Goal: Task Accomplishment & Management: Manage account settings

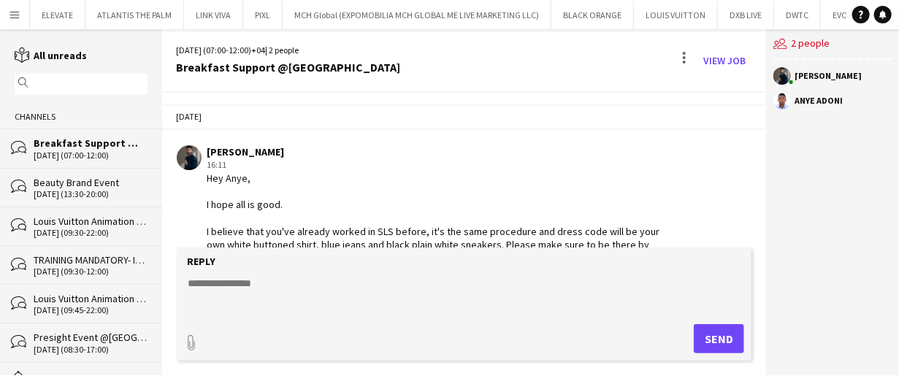
scroll to position [158, 0]
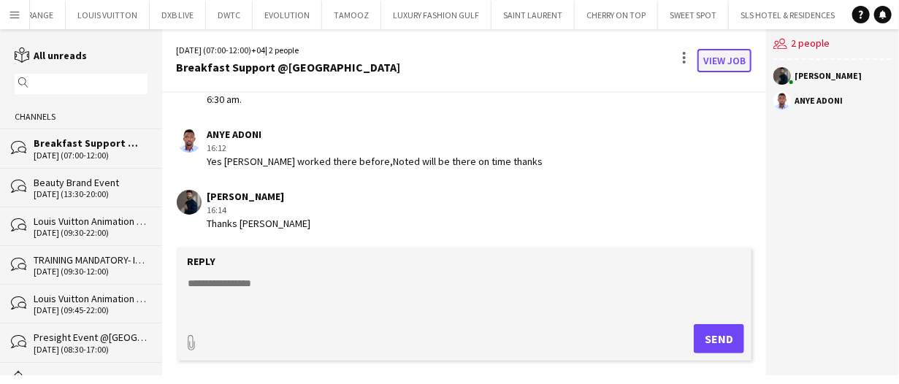
click at [703, 52] on link "View Job" at bounding box center [724, 60] width 54 height 23
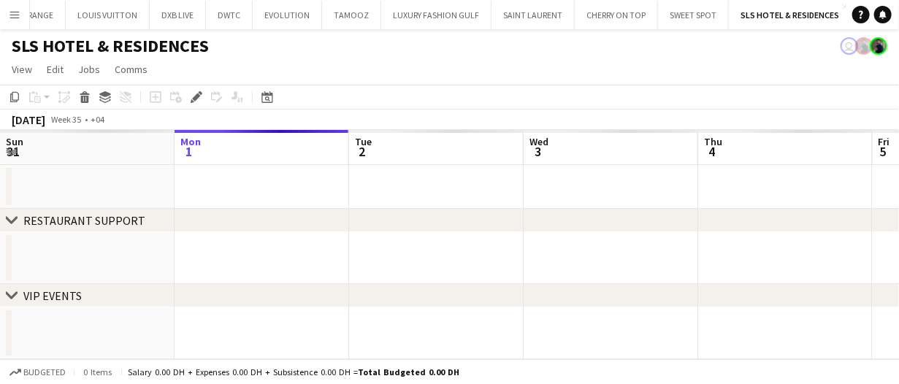
scroll to position [0, 502]
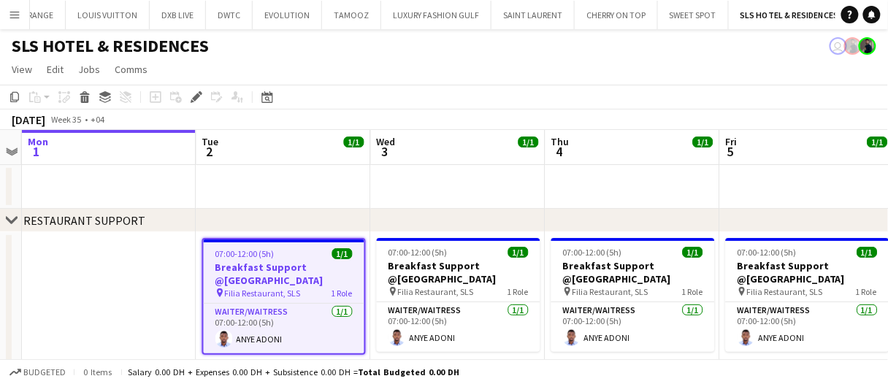
click at [764, 104] on app-toolbar "Copy Paste Paste Ctrl+V Paste with crew Ctrl+Shift+V Paste linked Job Delete Gr…" at bounding box center [444, 97] width 888 height 25
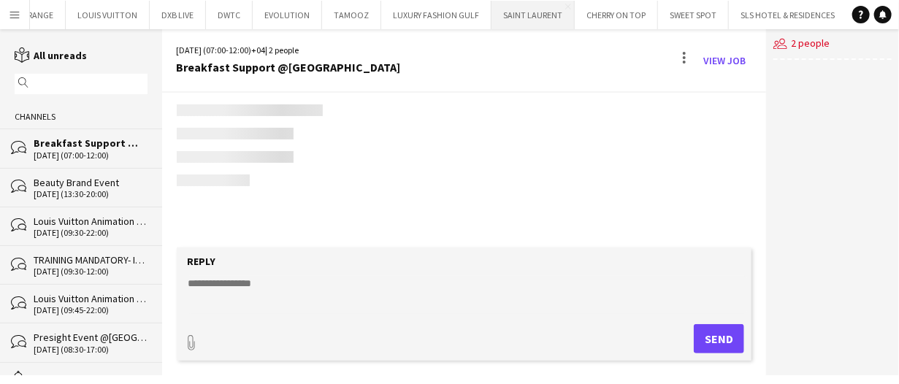
scroll to position [145, 0]
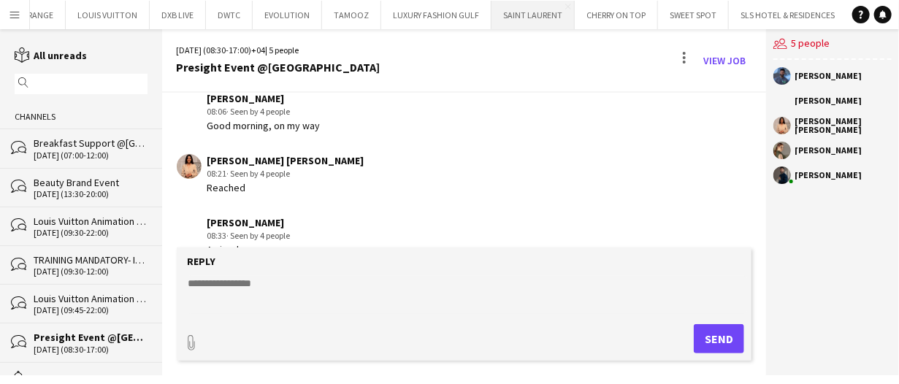
scroll to position [540, 0]
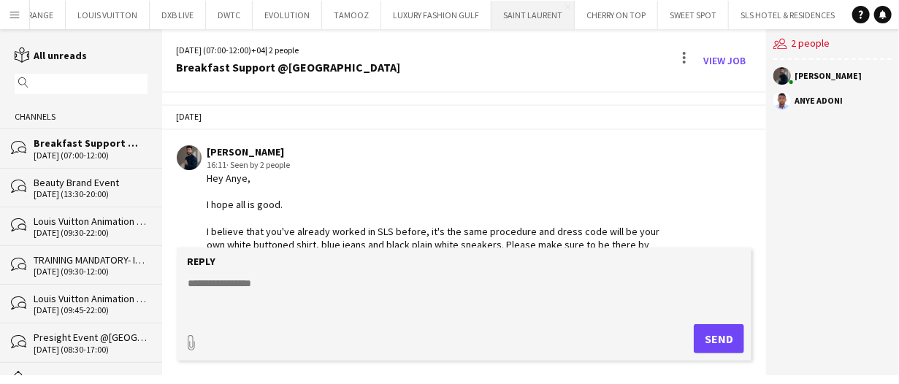
scroll to position [158, 0]
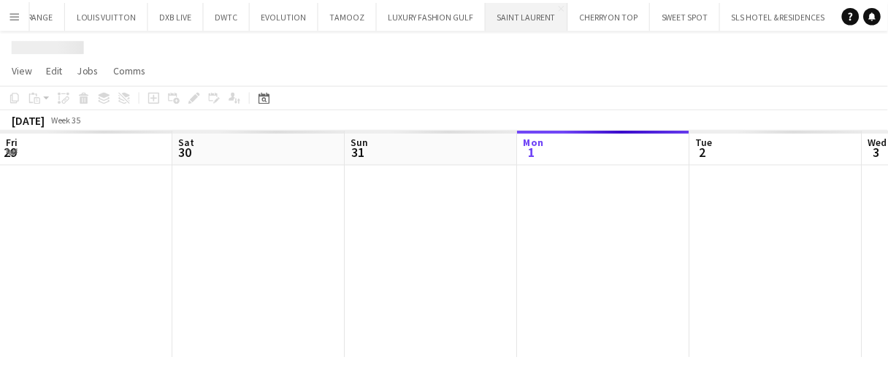
scroll to position [0, 349]
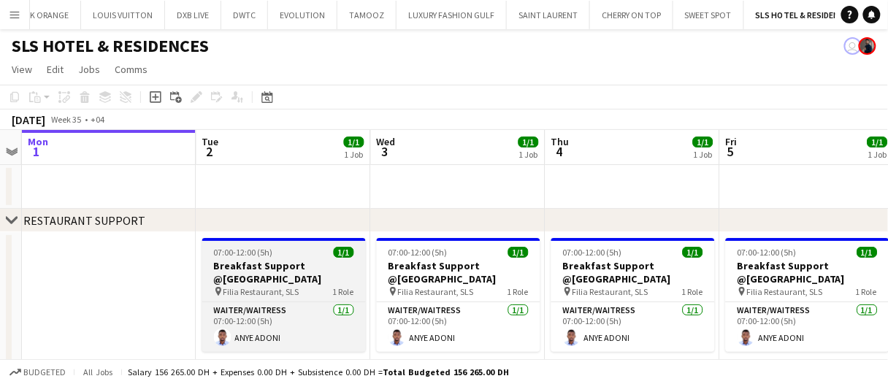
click at [308, 253] on div "07:00-12:00 (5h) 1/1" at bounding box center [284, 252] width 164 height 11
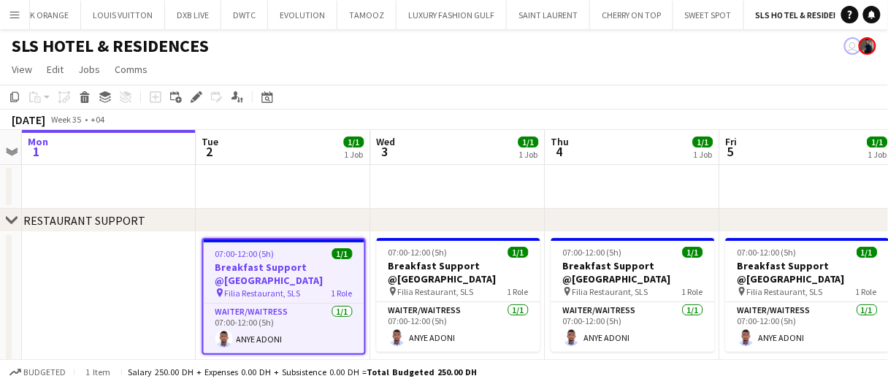
drag, startPoint x: 194, startPoint y: 95, endPoint x: 337, endPoint y: 196, distance: 175.0
click at [195, 95] on icon "Edit" at bounding box center [197, 97] width 12 height 12
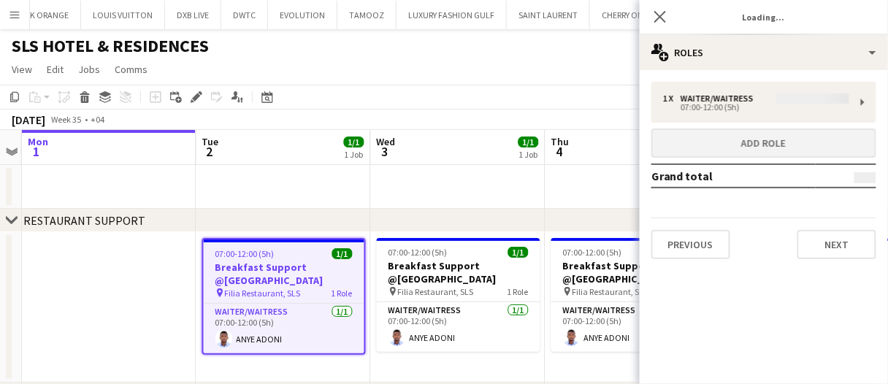
type input "**********"
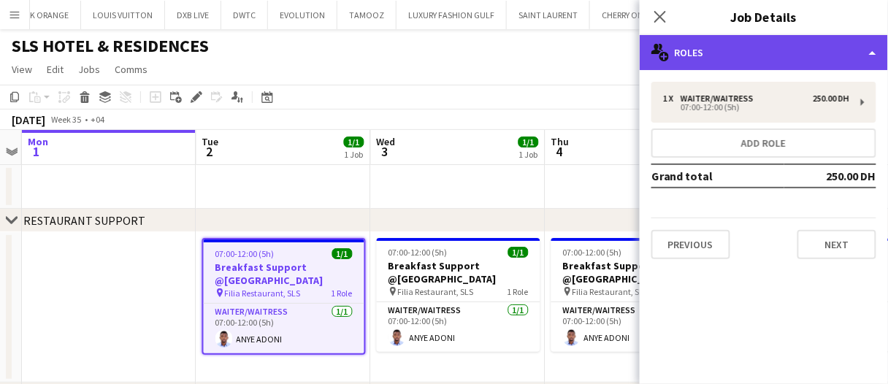
click at [760, 66] on div "multiple-users-add Roles" at bounding box center [764, 52] width 248 height 35
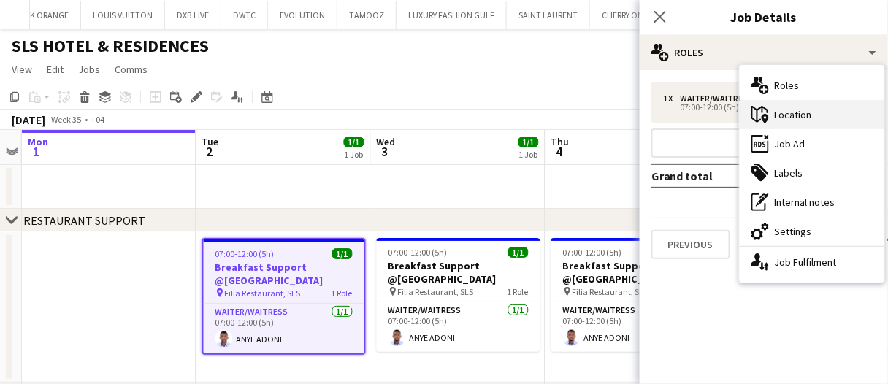
click at [800, 127] on div "maps-pin-1 Location" at bounding box center [812, 114] width 145 height 29
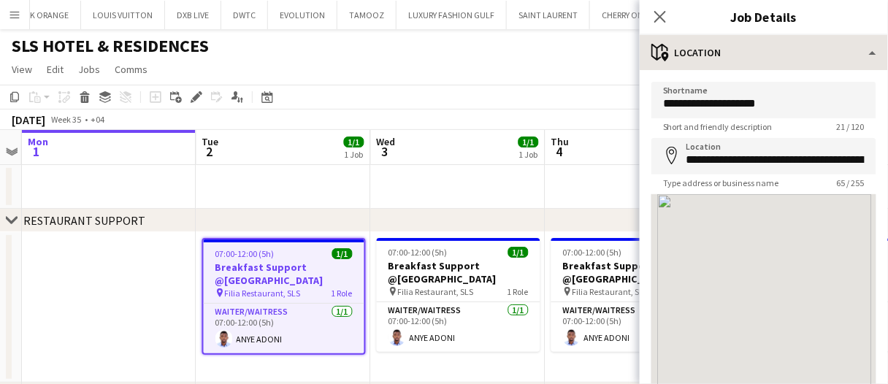
click at [713, 33] on div "Close pop-in Job Details" at bounding box center [764, 17] width 248 height 35
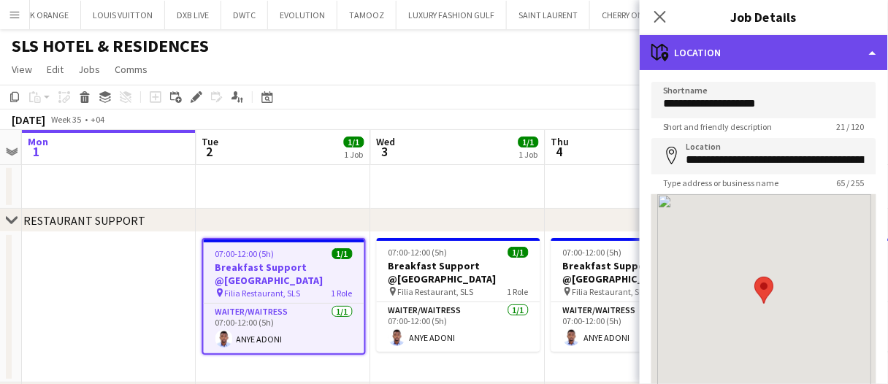
click at [727, 39] on div "maps-pin-1 Location" at bounding box center [764, 52] width 248 height 35
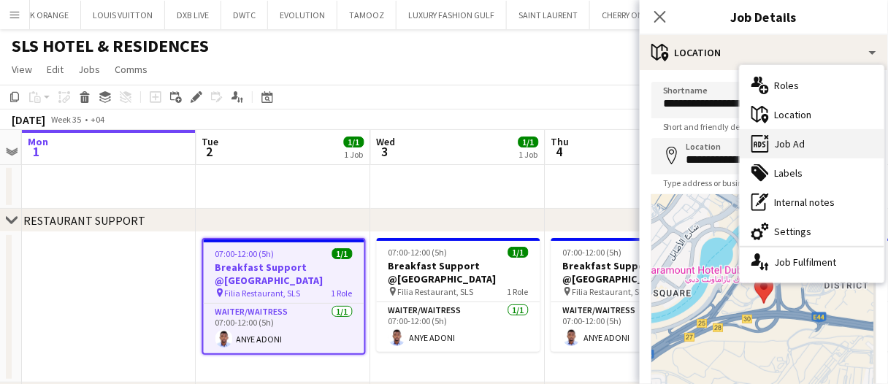
click at [794, 145] on div "ads-window Job Ad" at bounding box center [812, 143] width 145 height 29
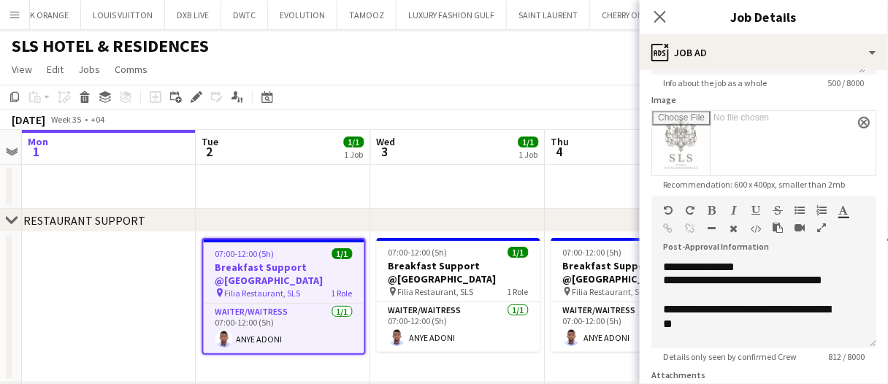
scroll to position [292, 0]
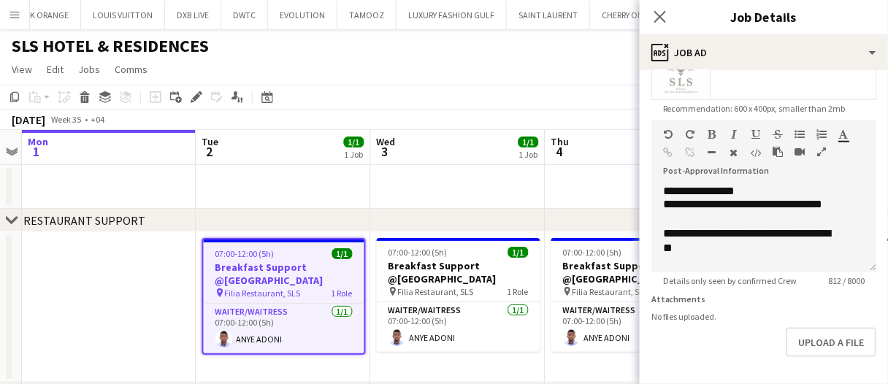
click at [253, 194] on app-date-cell at bounding box center [283, 187] width 175 height 44
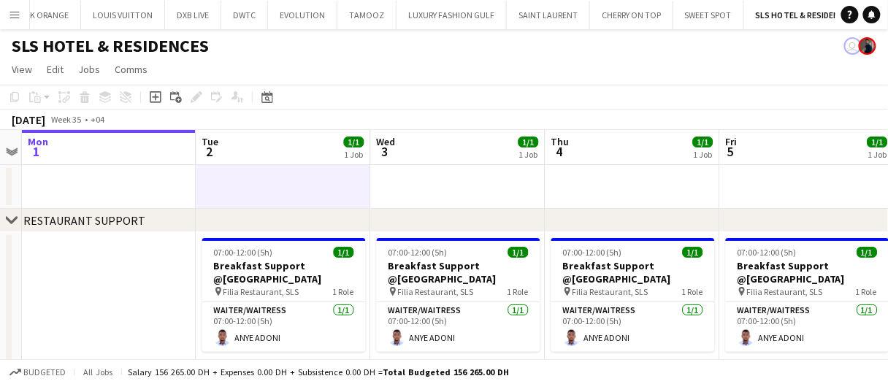
click at [253, 194] on app-date-cell at bounding box center [283, 187] width 175 height 44
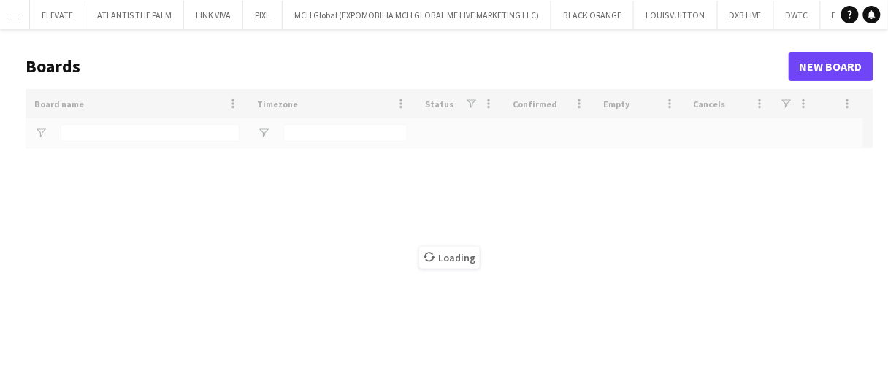
type input "***"
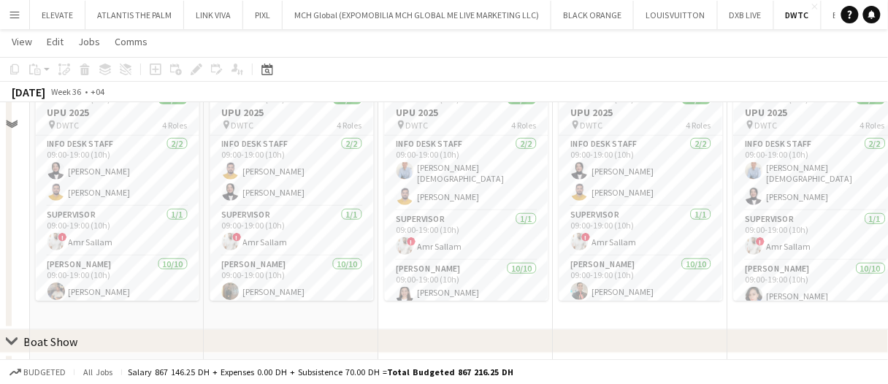
scroll to position [146, 0]
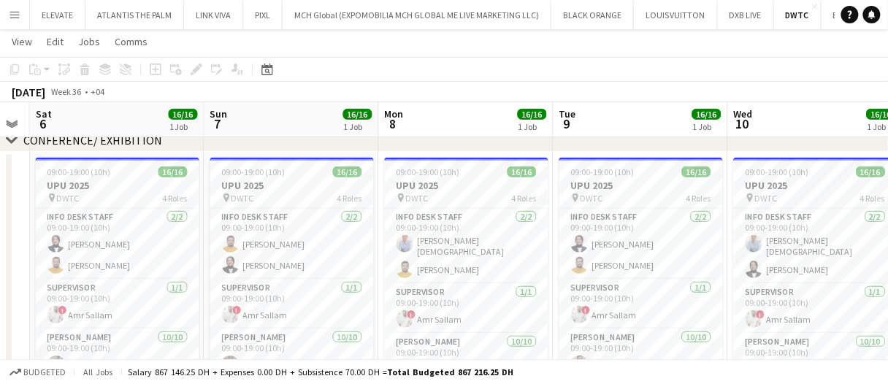
drag, startPoint x: 495, startPoint y: 118, endPoint x: 439, endPoint y: 124, distance: 56.5
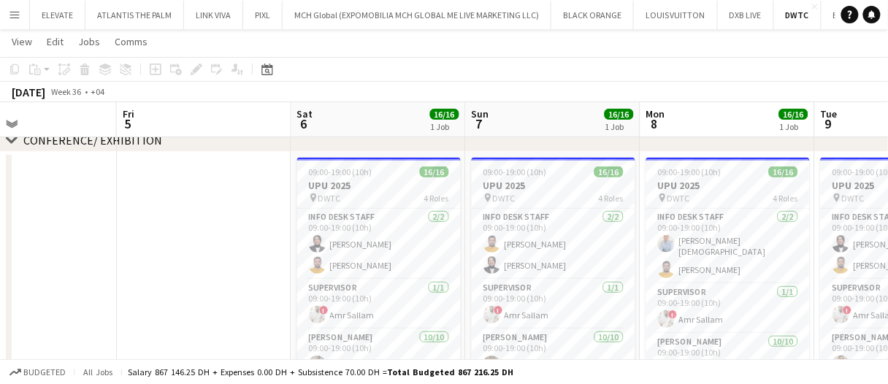
scroll to position [0, 435]
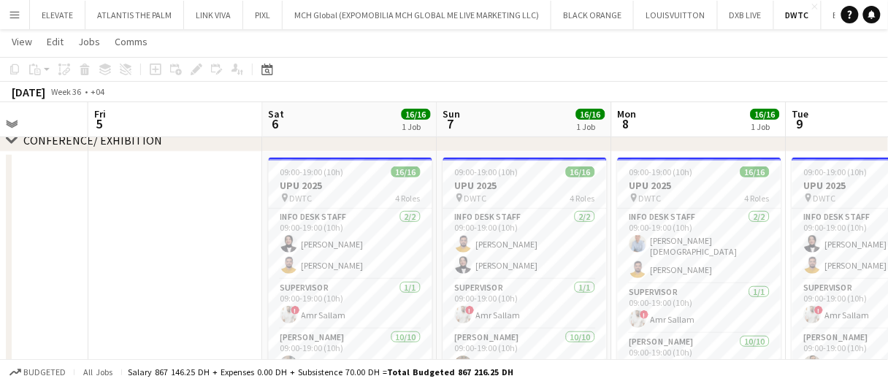
click at [646, 96] on div "[DATE] Week 36 • +04" at bounding box center [444, 92] width 888 height 20
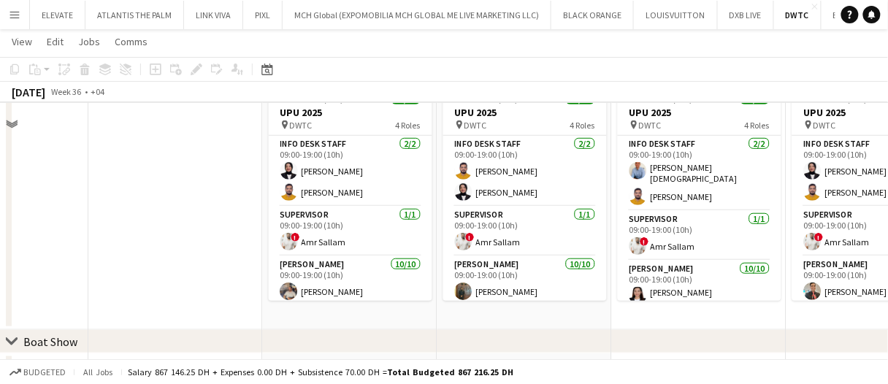
scroll to position [146, 0]
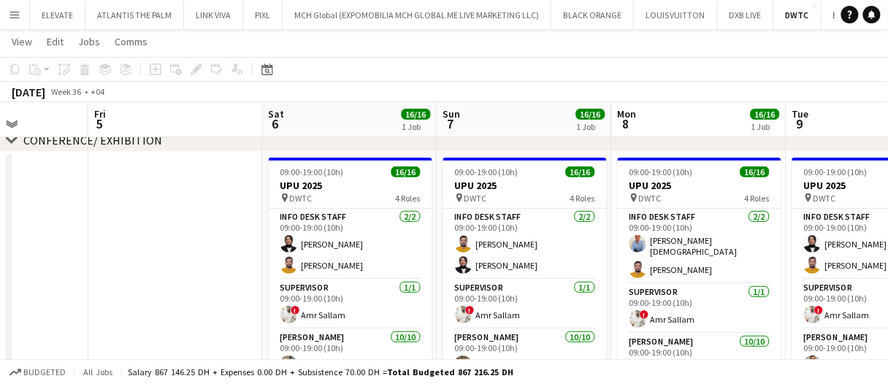
click at [339, 192] on div "pin DWTC 4 Roles" at bounding box center [351, 198] width 164 height 12
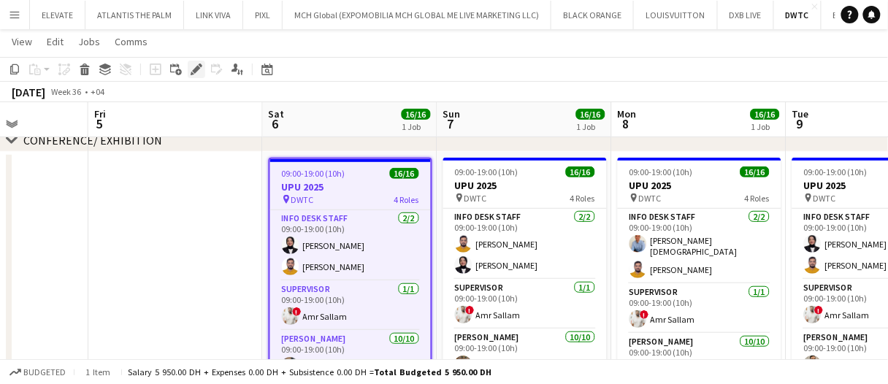
click at [195, 67] on icon at bounding box center [196, 70] width 8 height 8
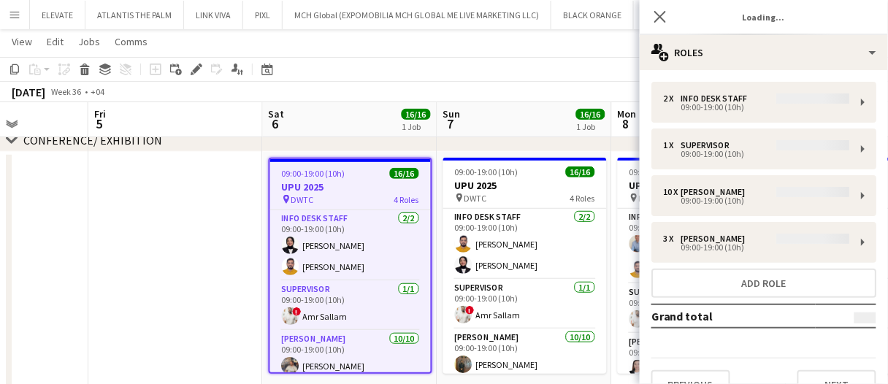
type input "********"
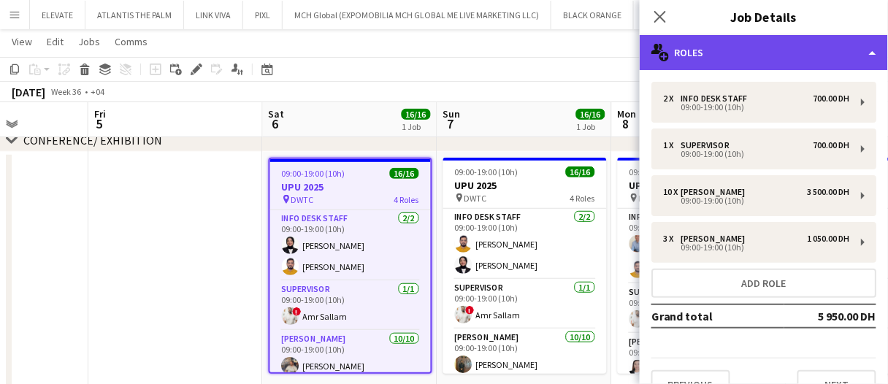
click at [730, 39] on div "multiple-users-add Roles" at bounding box center [764, 52] width 248 height 35
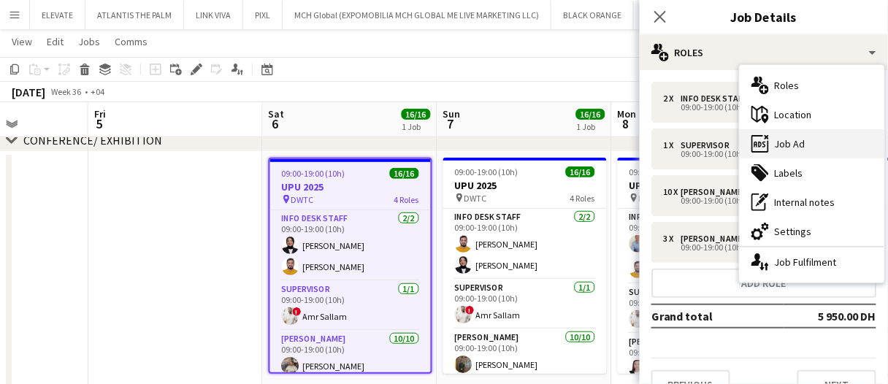
click at [778, 140] on div "ads-window Job Ad" at bounding box center [812, 143] width 145 height 29
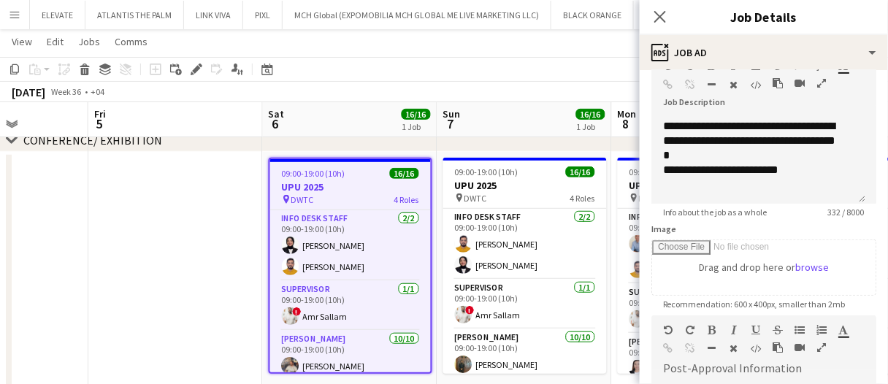
scroll to position [219, 0]
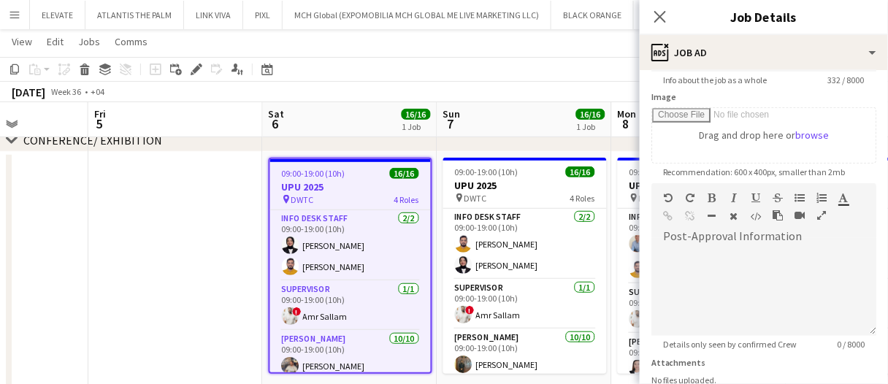
click at [182, 253] on app-date-cell at bounding box center [175, 277] width 175 height 251
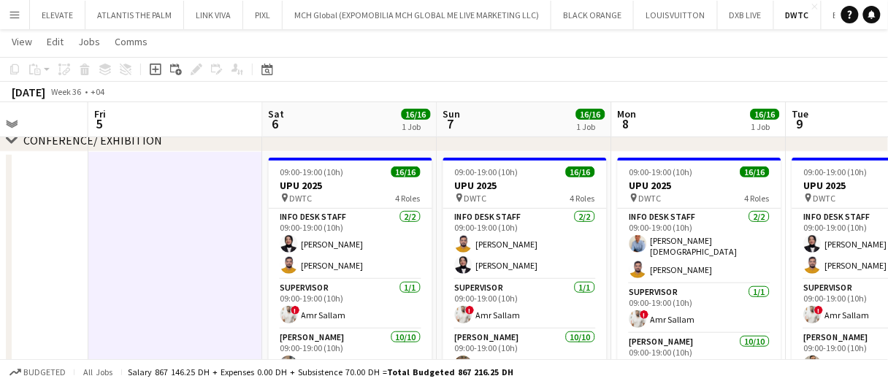
click at [182, 253] on app-date-cell at bounding box center [175, 277] width 175 height 251
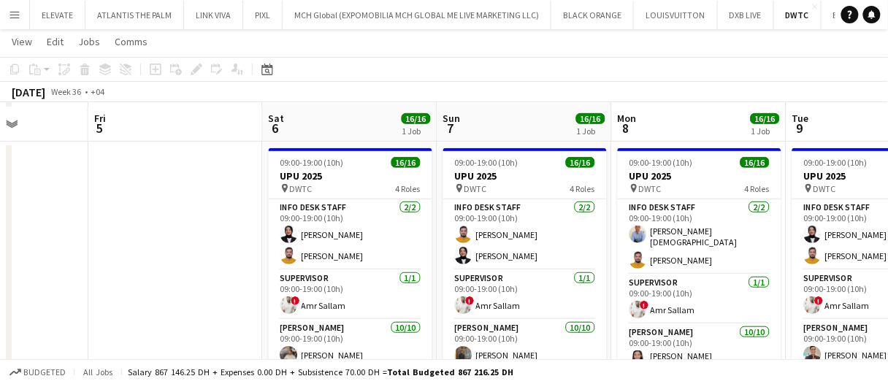
scroll to position [164, 0]
